Goal: Task Accomplishment & Management: Manage account settings

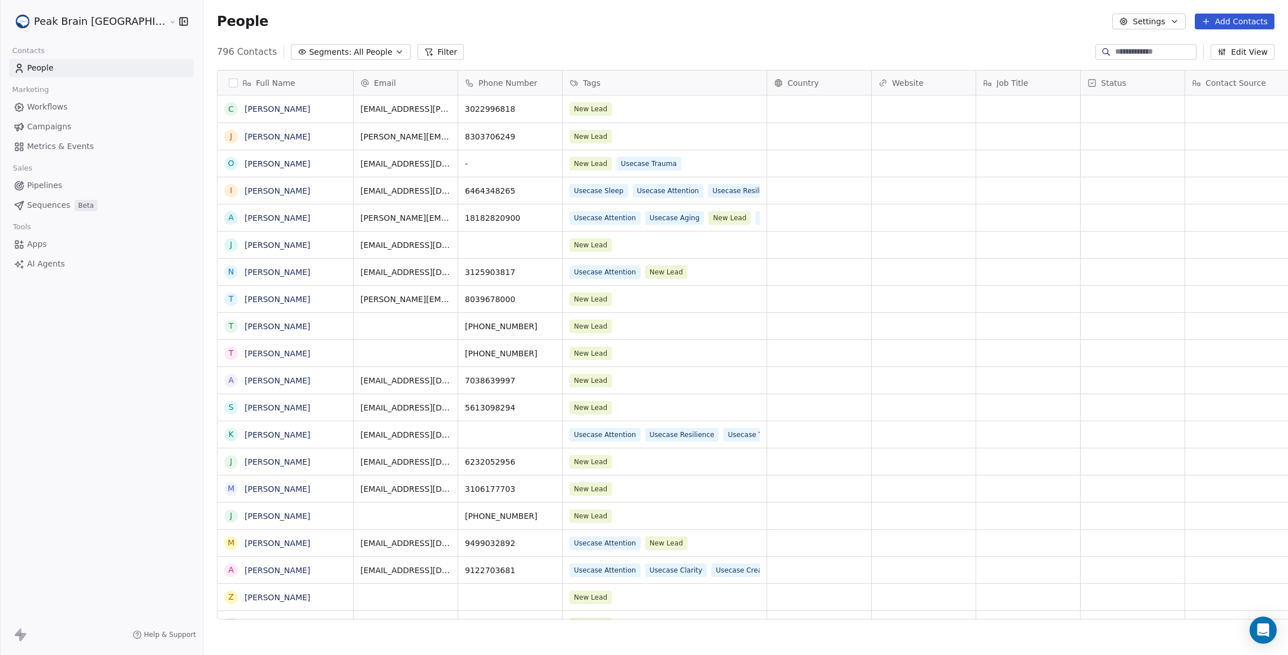
scroll to position [565, 1124]
click at [67, 177] on link "Pipelines" at bounding box center [101, 185] width 185 height 19
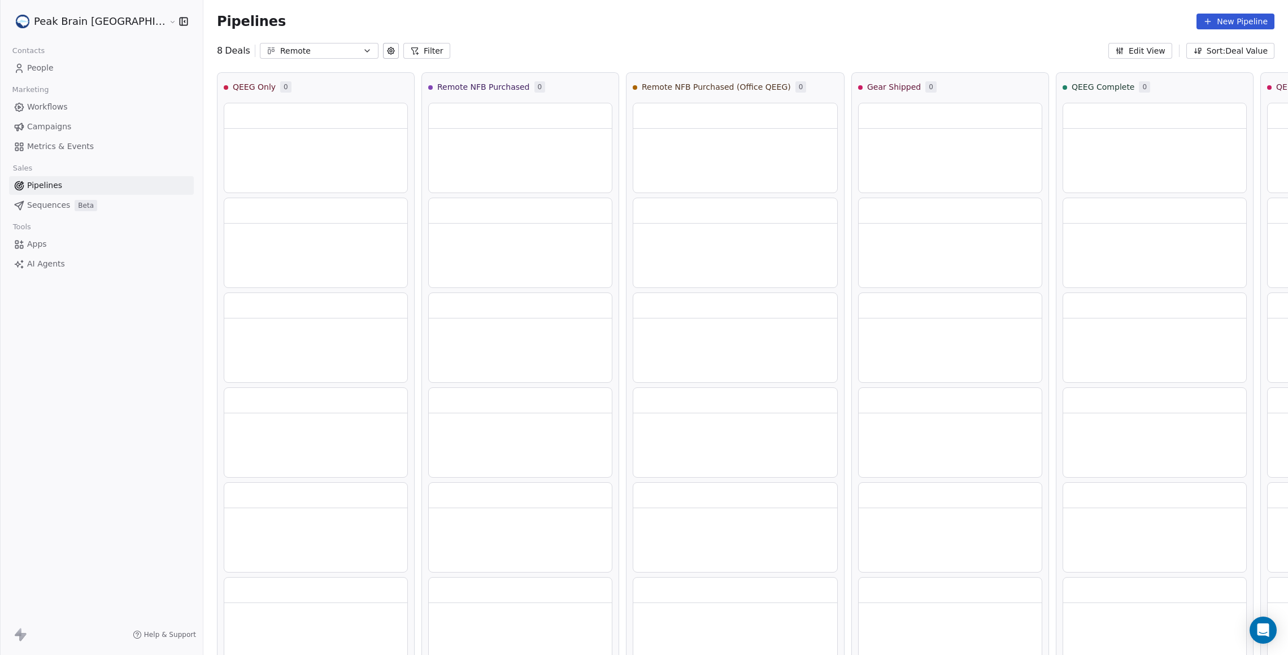
click at [267, 58] on button "Remote" at bounding box center [319, 51] width 119 height 16
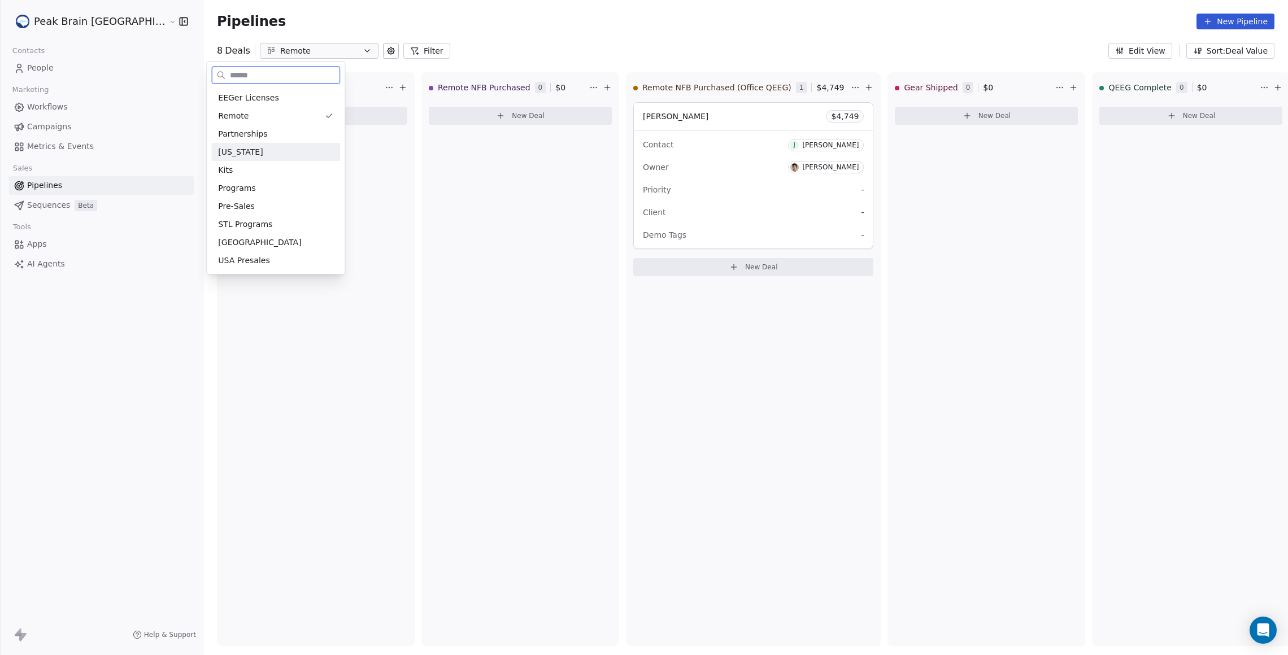
click at [286, 149] on div "[US_STATE]" at bounding box center [275, 152] width 115 height 12
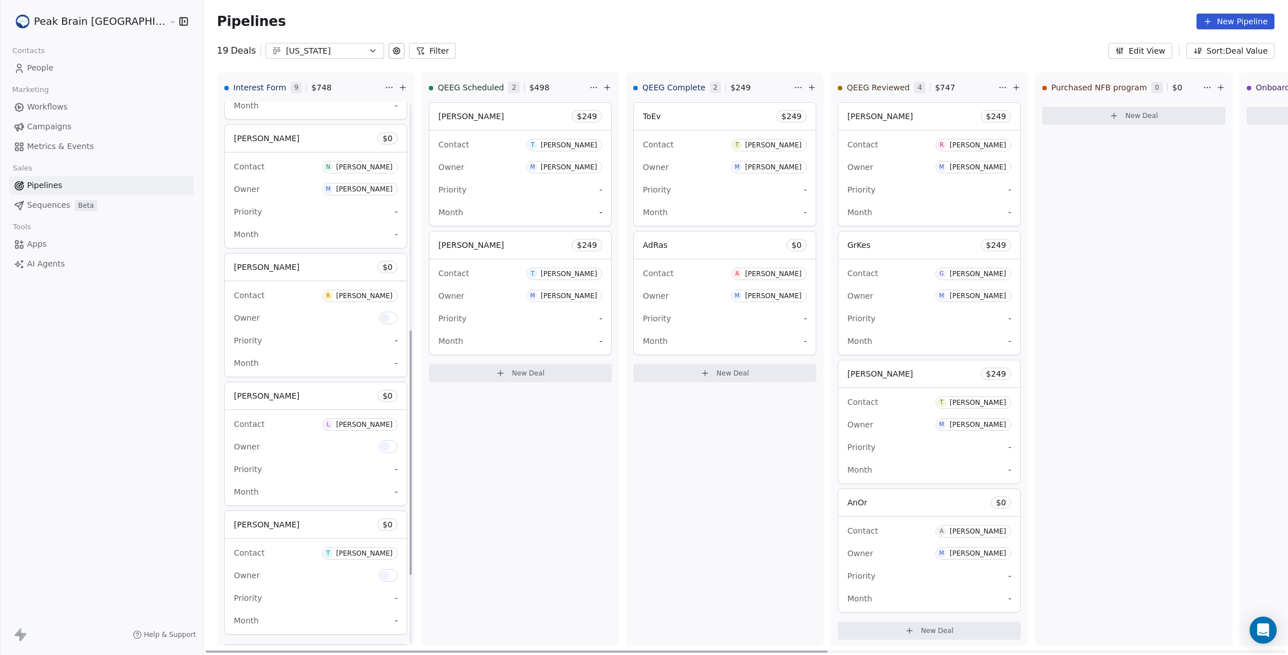
scroll to position [654, 0]
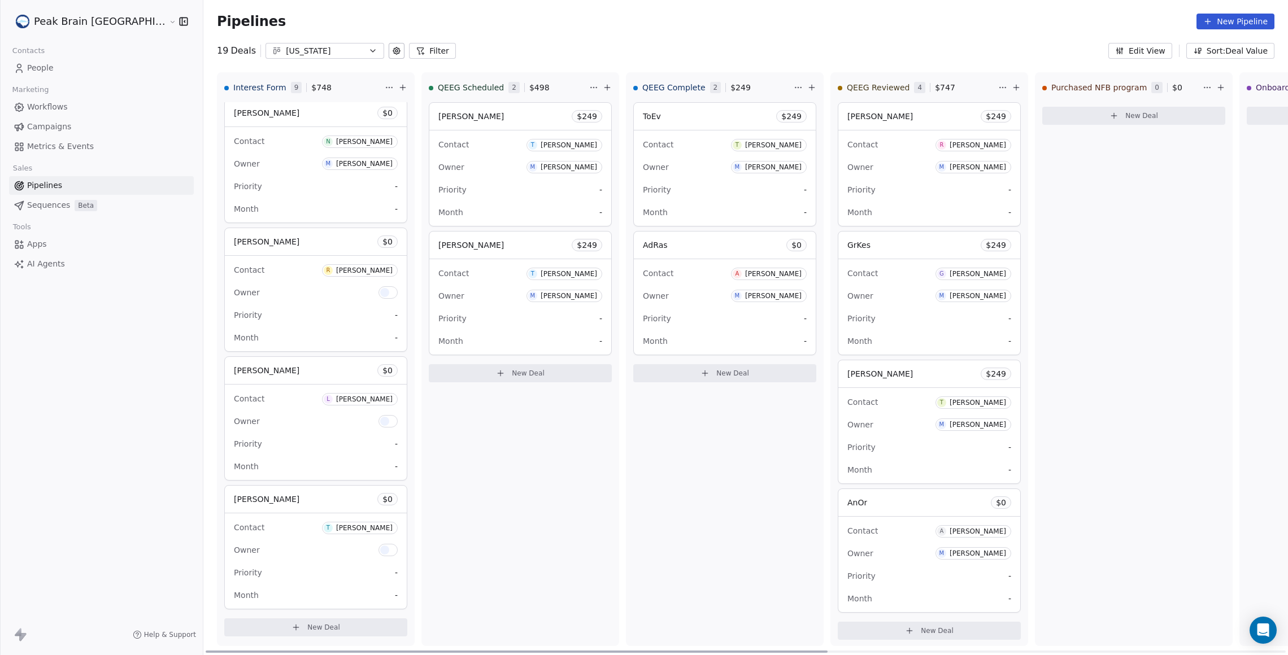
click at [307, 625] on span "New Deal" at bounding box center [323, 627] width 33 height 9
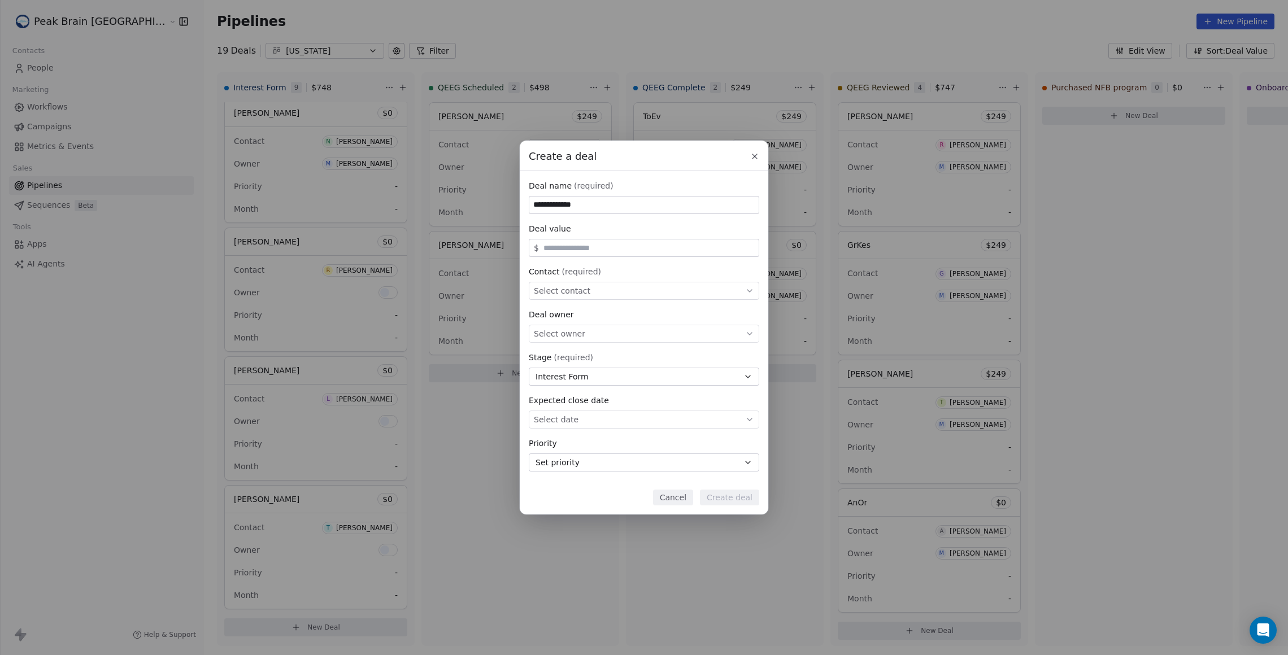
type input "**********"
click at [635, 379] on button "Interest Form" at bounding box center [644, 377] width 231 height 18
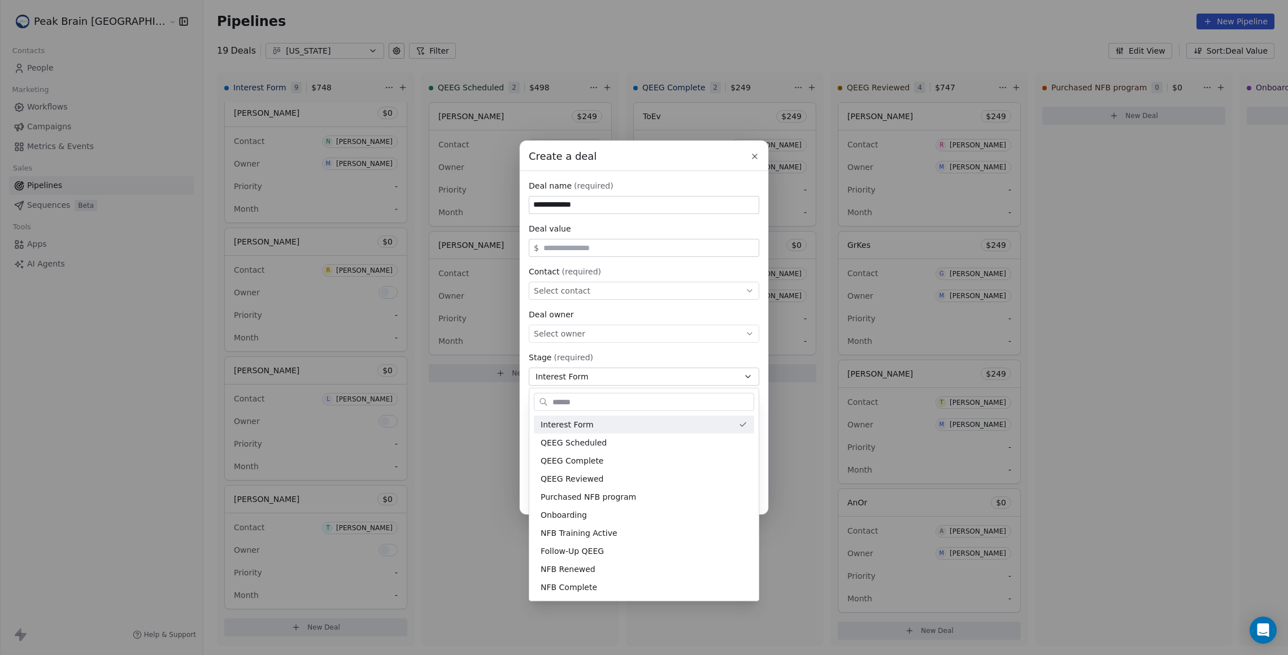
click at [616, 344] on div "**********" at bounding box center [644, 328] width 1288 height 374
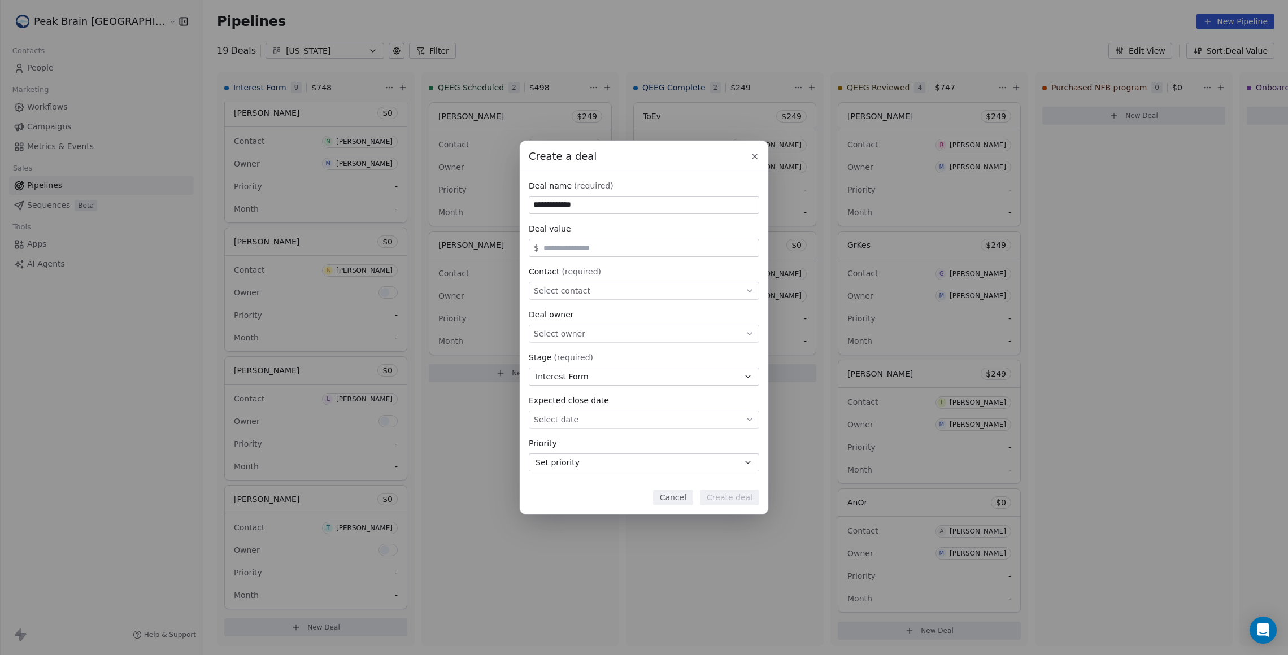
click at [602, 292] on div "Select contact" at bounding box center [644, 291] width 231 height 18
type input "********"
click at [574, 376] on div "[PERSON_NAME]" at bounding box center [583, 379] width 57 height 8
click at [751, 497] on button "Create deal" at bounding box center [729, 498] width 59 height 16
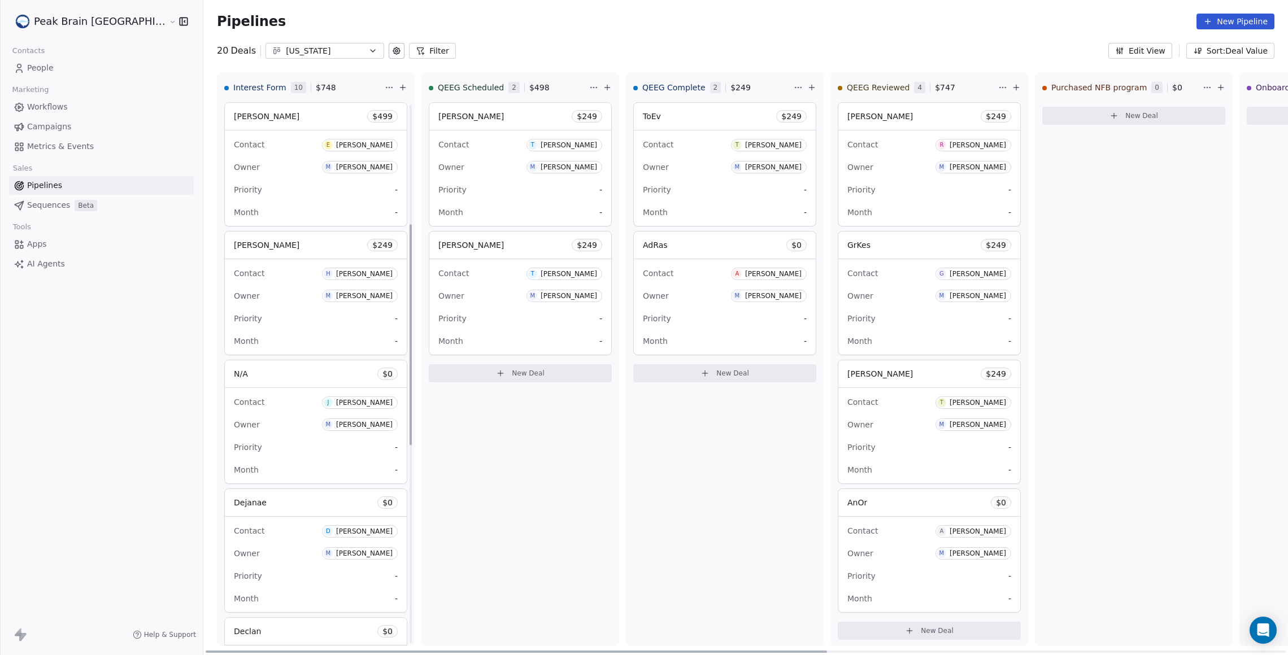
scroll to position [783, 0]
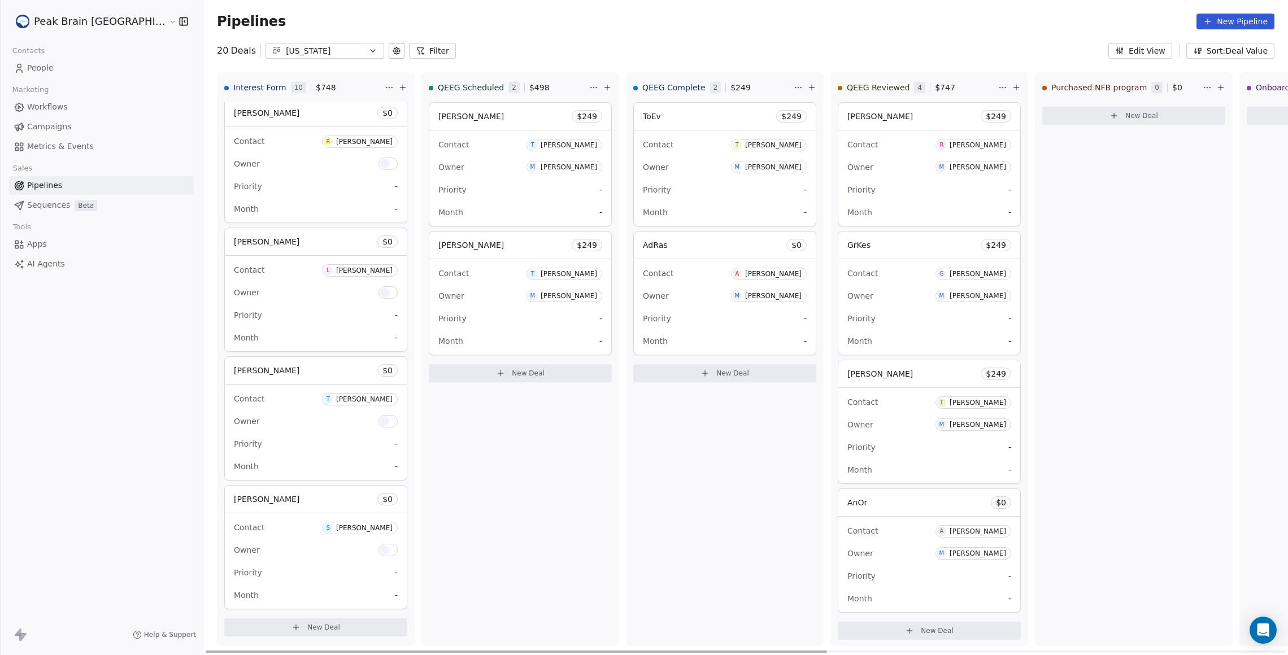
click at [281, 494] on div "[PERSON_NAME] $ 0" at bounding box center [316, 499] width 182 height 27
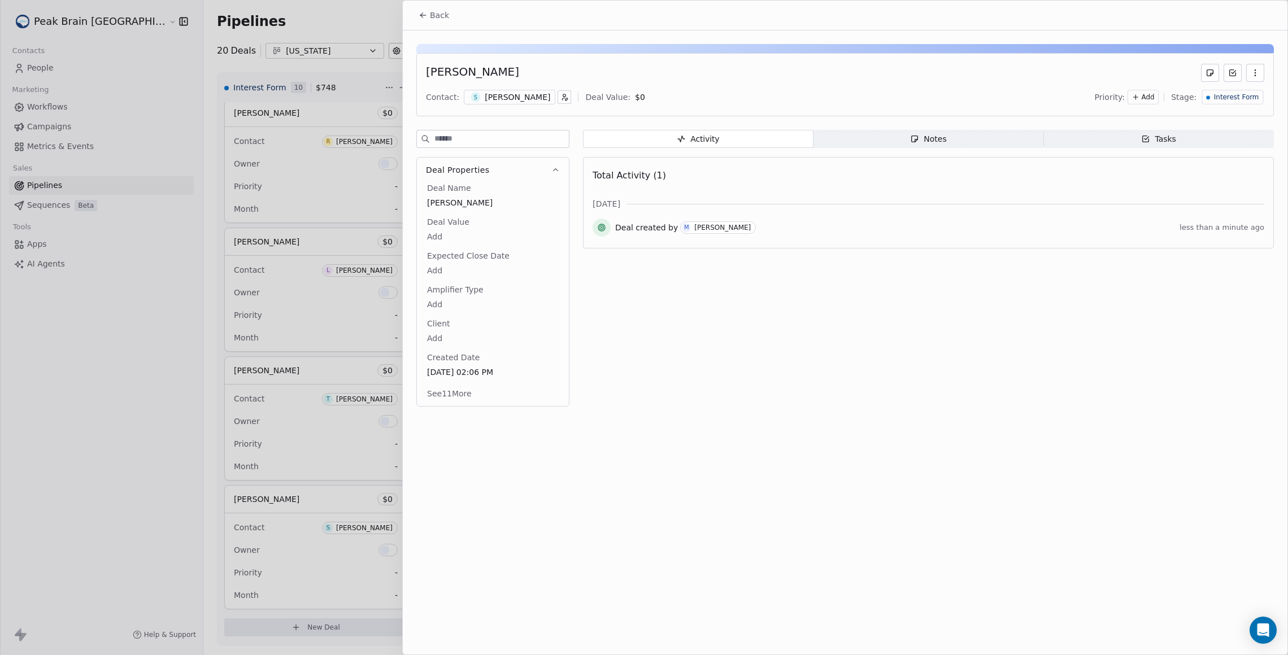
click at [905, 149] on div "Activity Activity Notes Notes Tasks Tasks Total Activity (1) [DATE] Deal create…" at bounding box center [928, 272] width 691 height 284
click at [915, 140] on icon "button" at bounding box center [914, 138] width 9 height 9
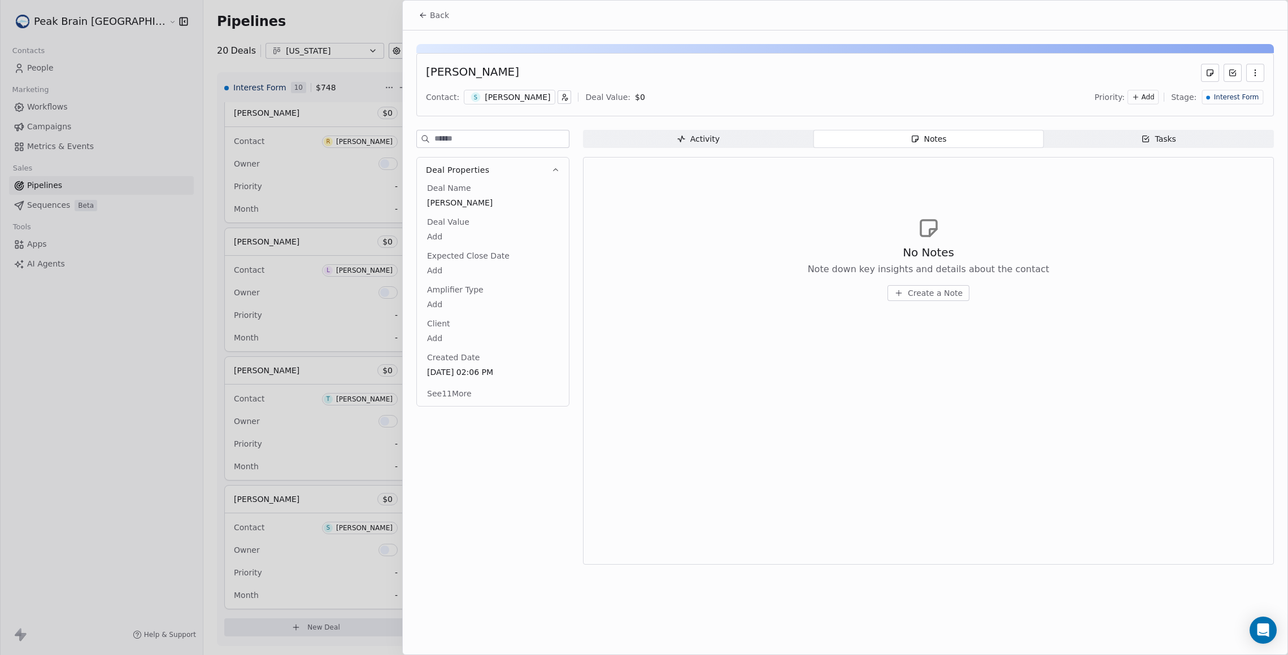
click at [935, 297] on span "Create a Note" at bounding box center [935, 293] width 55 height 11
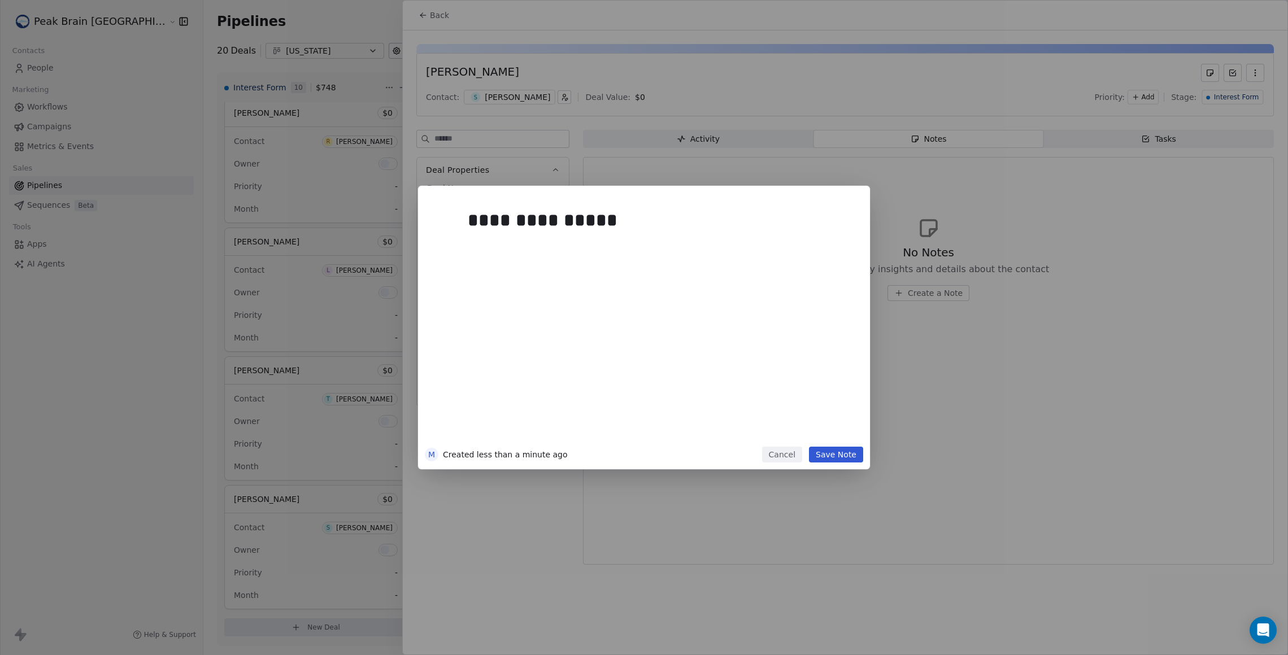
click at [853, 457] on button "Save Note" at bounding box center [836, 455] width 54 height 16
